Goal: Task Accomplishment & Management: Complete application form

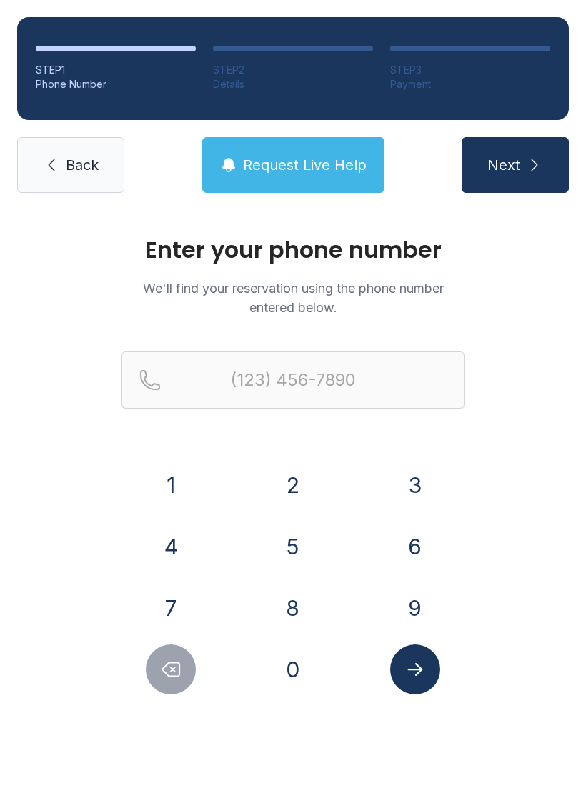
click at [299, 484] on button "2" at bounding box center [293, 485] width 50 height 50
click at [298, 484] on button "2" at bounding box center [293, 485] width 50 height 50
click at [288, 548] on button "5" at bounding box center [293, 546] width 50 height 50
click at [408, 486] on button "3" at bounding box center [415, 485] width 50 height 50
click at [281, 608] on button "8" at bounding box center [293, 608] width 50 height 50
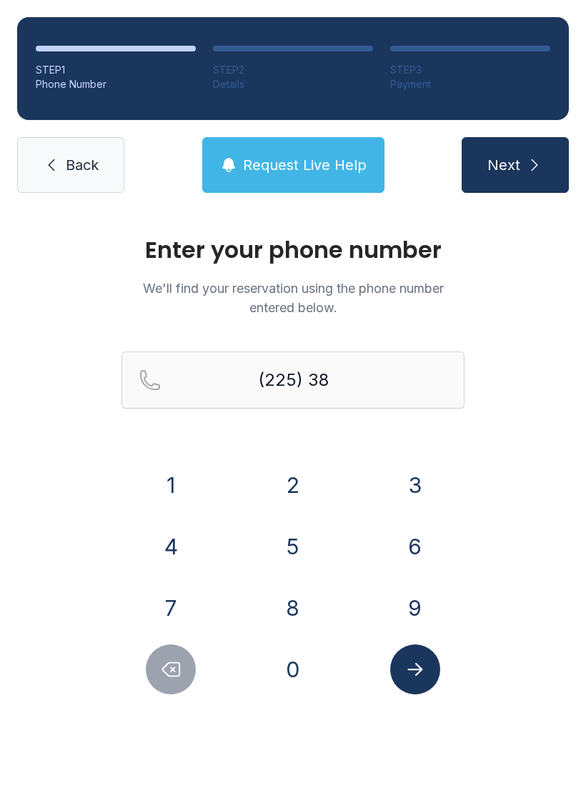
click at [287, 546] on button "5" at bounding box center [293, 546] width 50 height 50
click at [411, 610] on button "9" at bounding box center [415, 608] width 50 height 50
click at [158, 553] on button "4" at bounding box center [171, 546] width 50 height 50
click at [293, 613] on button "8" at bounding box center [293, 608] width 50 height 50
click at [281, 657] on button "0" at bounding box center [293, 669] width 50 height 50
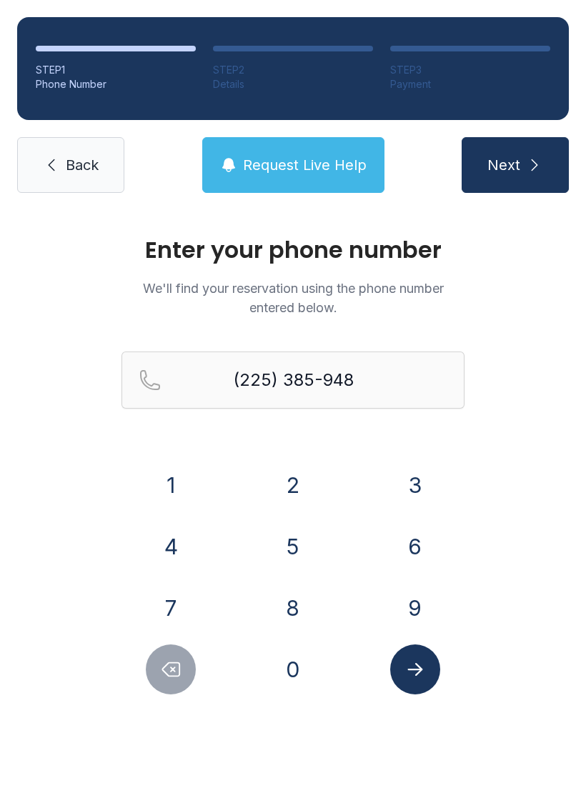
type input "[PHONE_NUMBER]"
click at [418, 680] on button "Submit lookup form" at bounding box center [415, 669] width 50 height 50
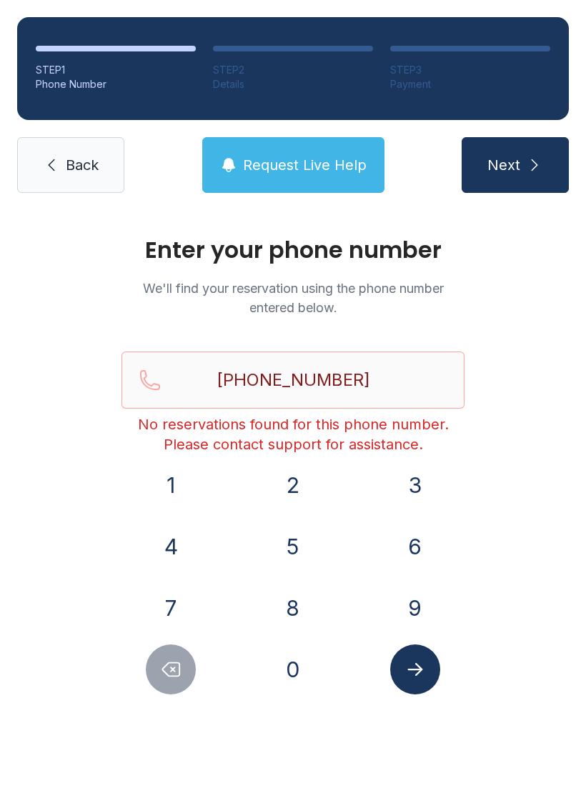
click at [51, 164] on icon at bounding box center [51, 164] width 17 height 17
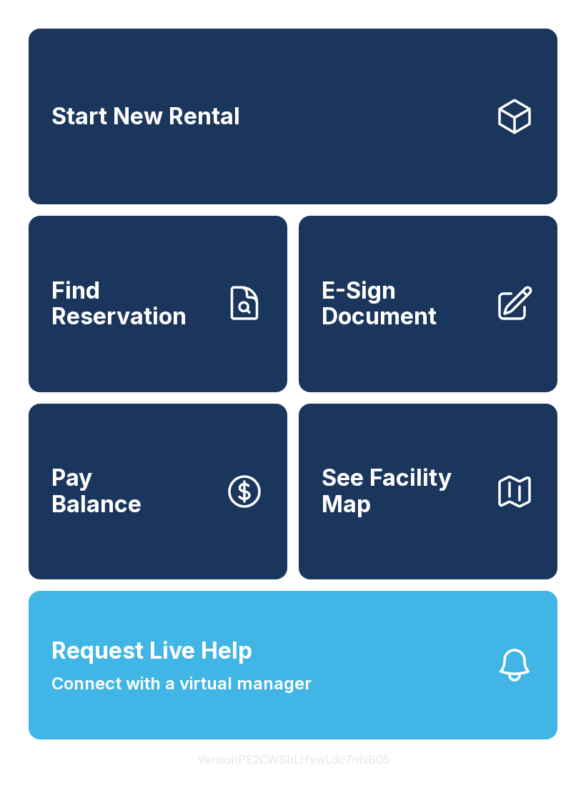
click at [474, 349] on link "E-Sign Document" at bounding box center [427, 304] width 259 height 176
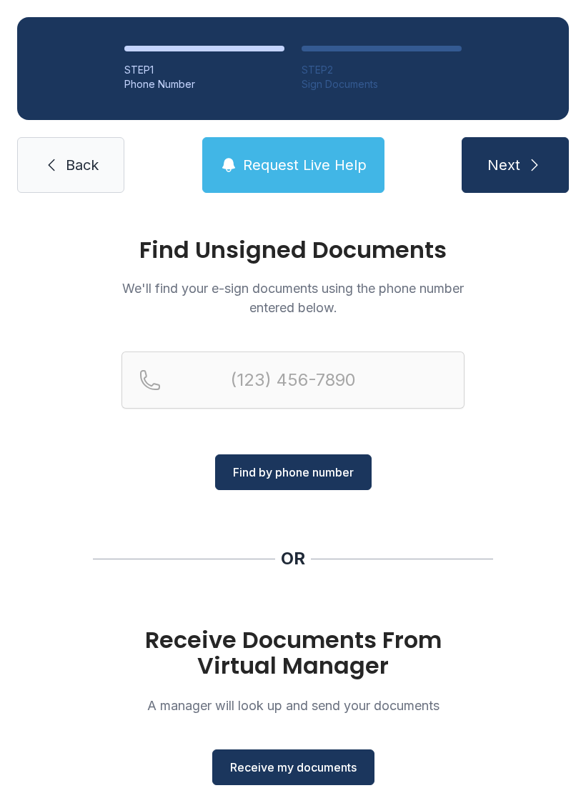
click at [276, 763] on span "Receive my documents" at bounding box center [293, 766] width 126 height 17
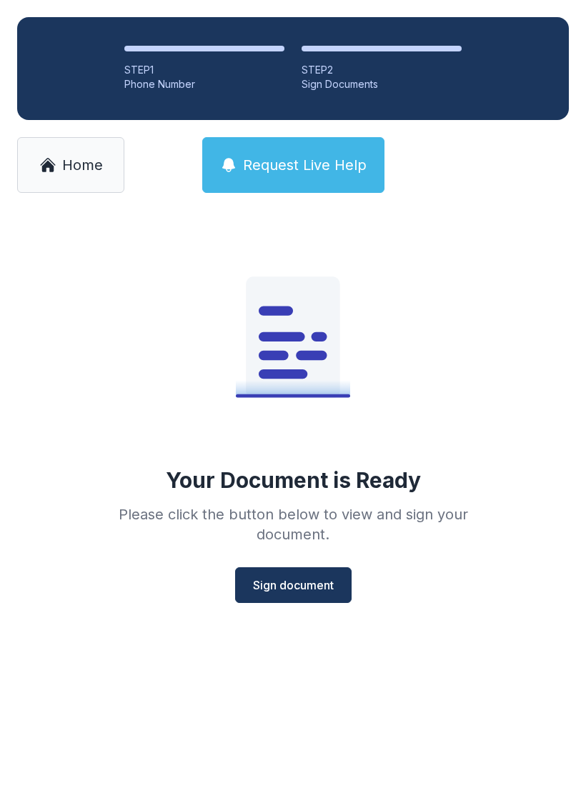
click at [300, 588] on span "Sign document" at bounding box center [293, 584] width 81 height 17
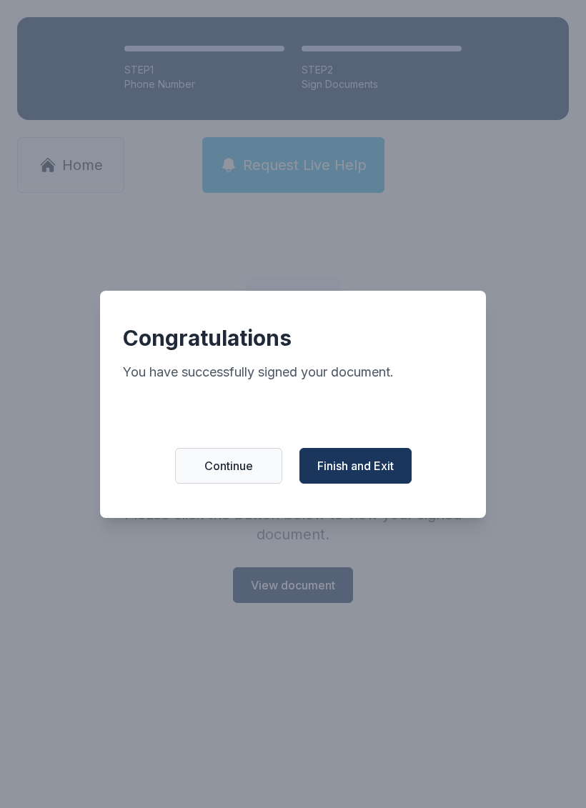
click at [375, 483] on button "Finish and Exit" at bounding box center [355, 466] width 112 height 36
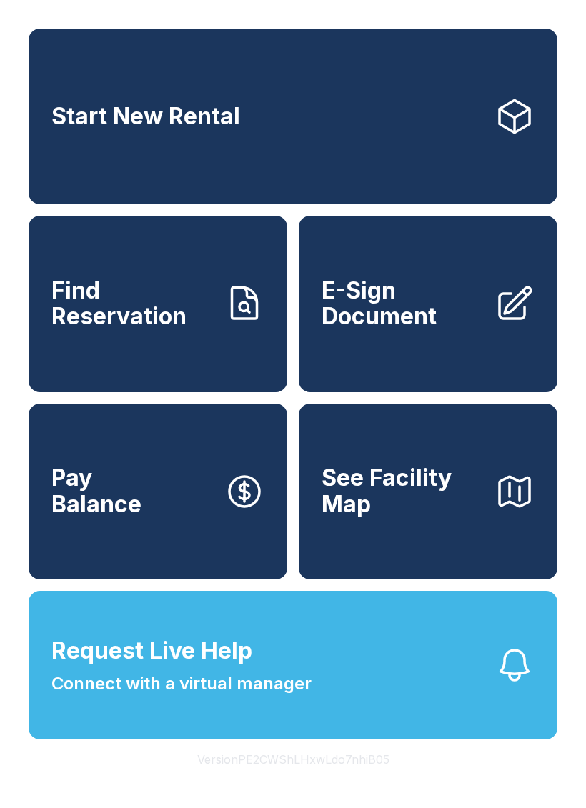
click at [397, 356] on link "E-Sign Document" at bounding box center [427, 304] width 259 height 176
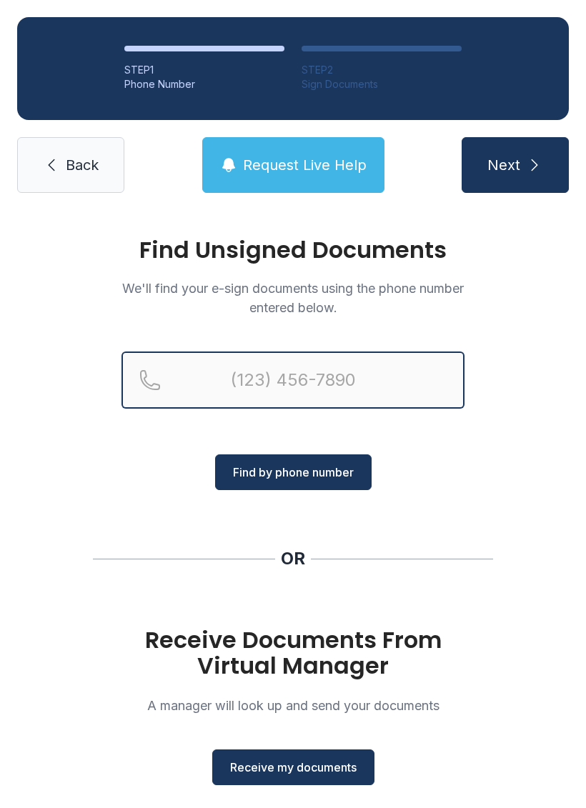
click at [236, 373] on input "Reservation phone number" at bounding box center [292, 379] width 343 height 57
type input "[PHONE_NUMBER]"
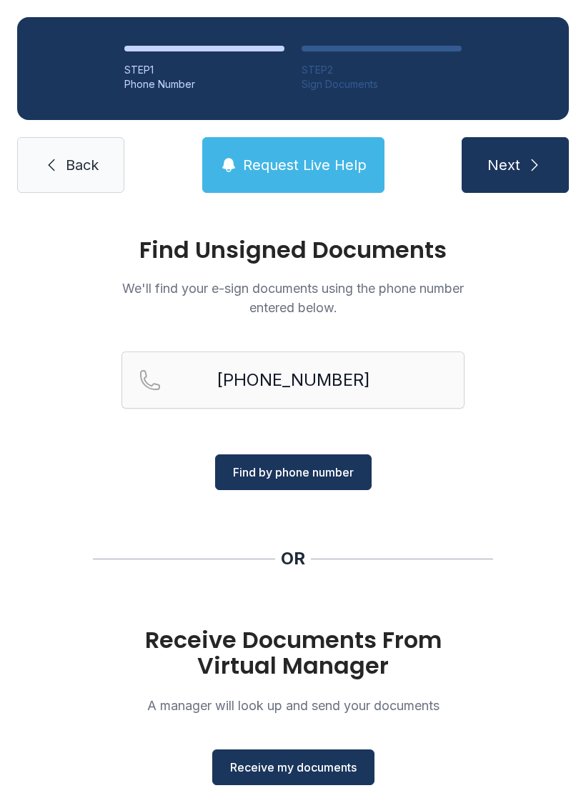
click at [503, 502] on div "Find Unsigned Documents We'll find your e-sign documents using the phone number…" at bounding box center [293, 526] width 586 height 632
click at [316, 772] on span "Receive my documents" at bounding box center [293, 766] width 126 height 17
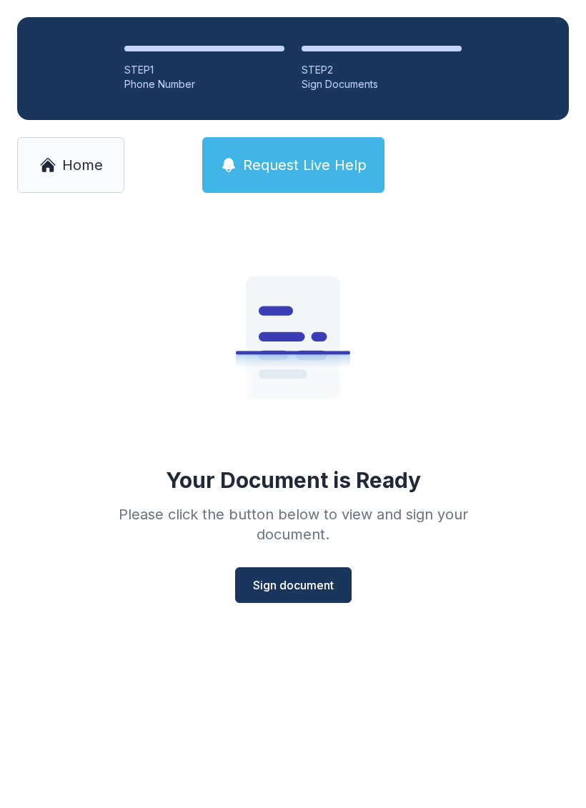
click at [331, 591] on span "Sign document" at bounding box center [293, 584] width 81 height 17
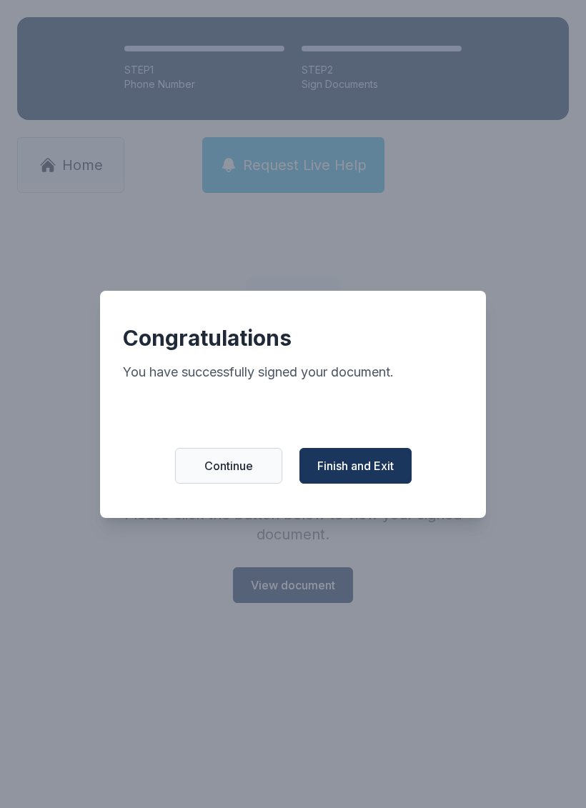
click at [389, 474] on span "Finish and Exit" at bounding box center [355, 465] width 76 height 17
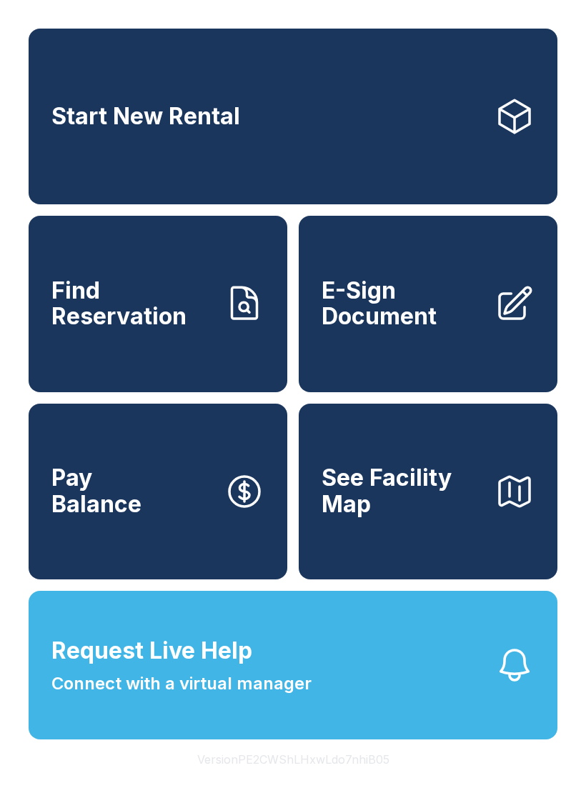
click at [340, 691] on button "Request Live Help Connect with a virtual manager" at bounding box center [293, 665] width 528 height 149
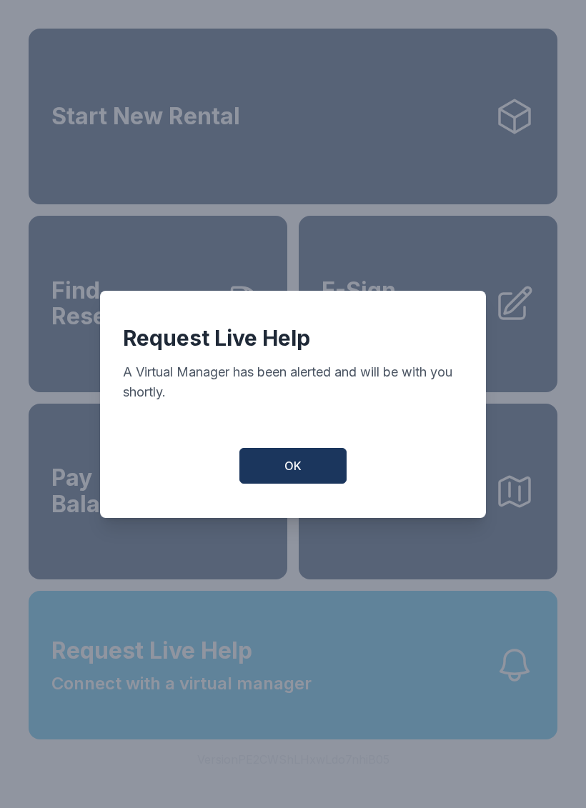
click at [303, 463] on button "OK" at bounding box center [292, 466] width 107 height 36
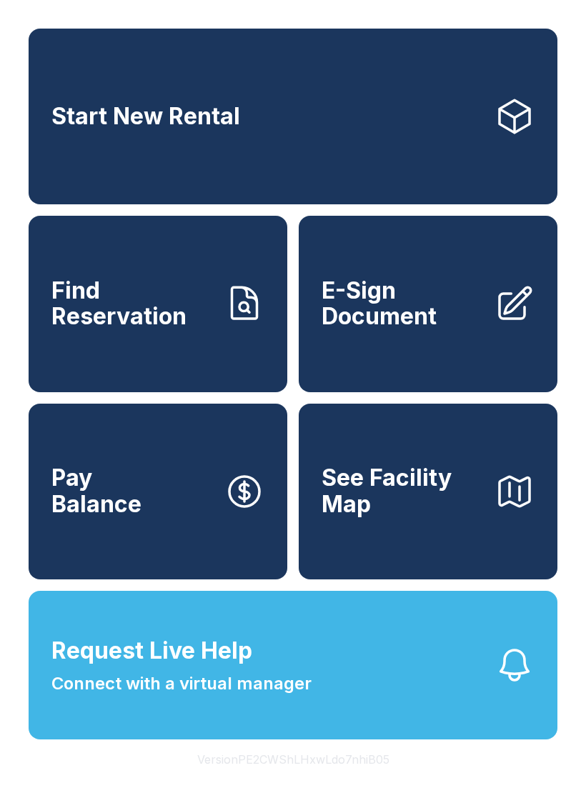
click at [435, 324] on span "E-Sign Document" at bounding box center [401, 304] width 161 height 52
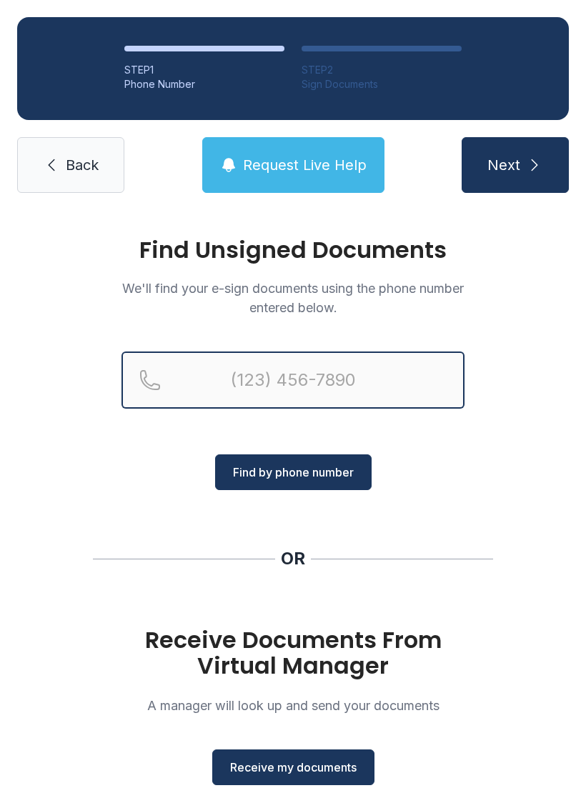
click at [267, 379] on input "Reservation phone number" at bounding box center [292, 379] width 343 height 57
type input "[PHONE_NUMBER]"
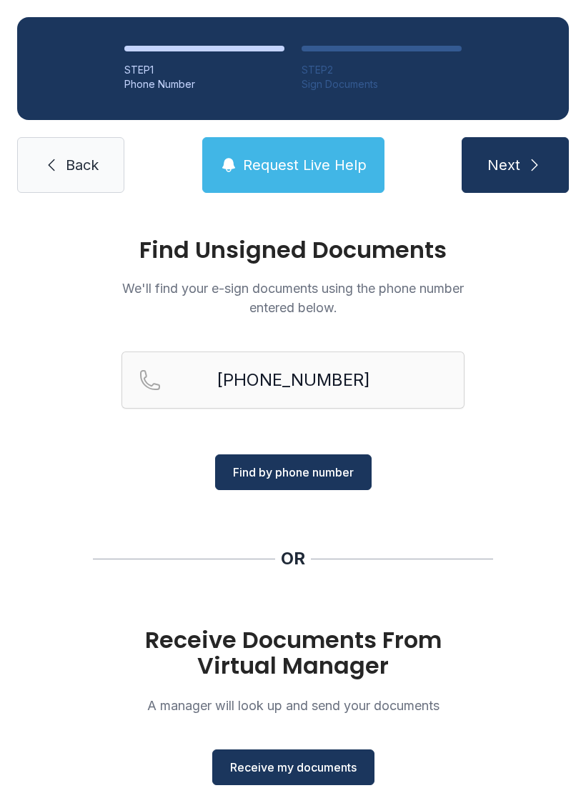
click at [330, 467] on span "Find by phone number" at bounding box center [293, 471] width 121 height 17
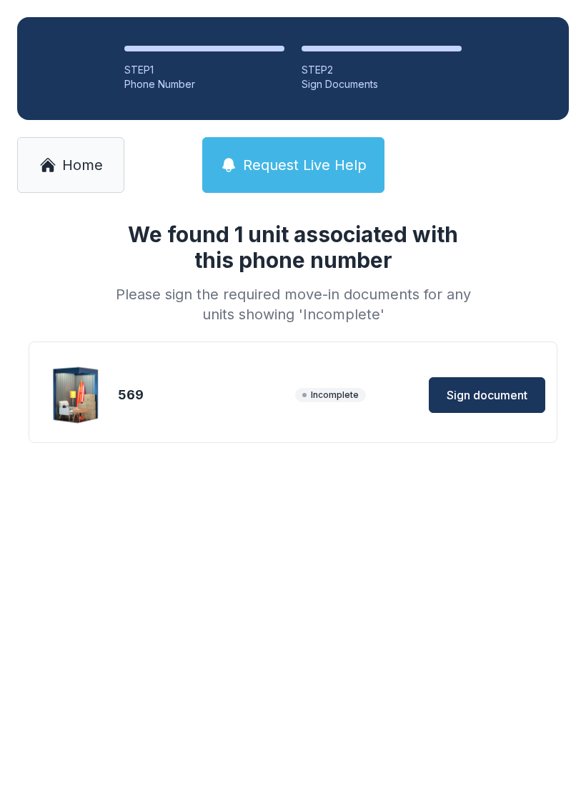
click at [500, 393] on span "Sign document" at bounding box center [486, 394] width 81 height 17
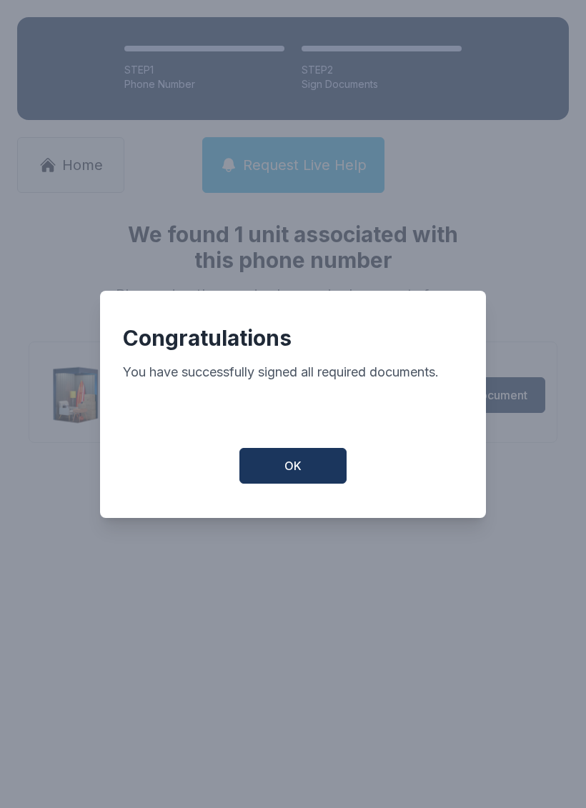
click at [314, 457] on button "OK" at bounding box center [292, 466] width 107 height 36
